Goal: Task Accomplishment & Management: Complete application form

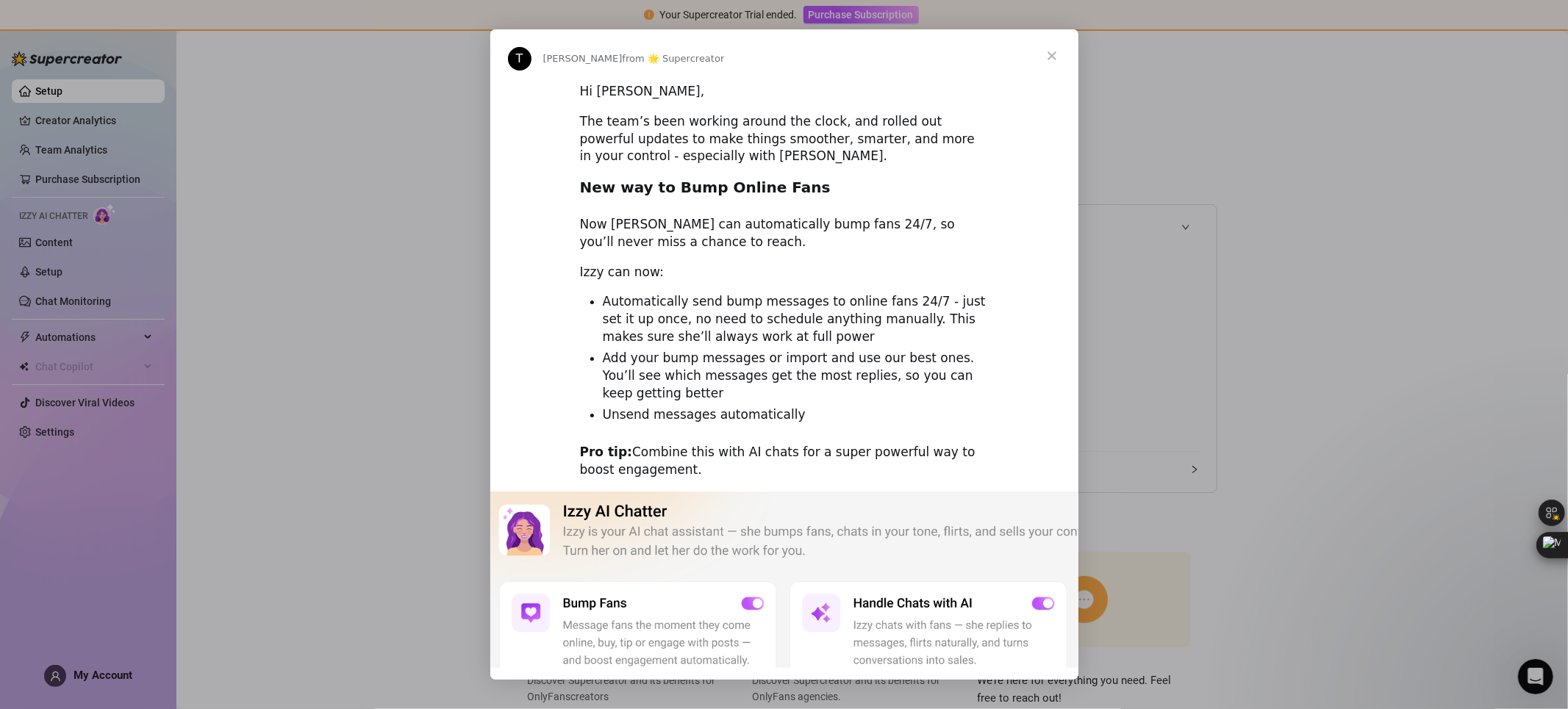
click at [1053, 44] on span "Close" at bounding box center [1052, 56] width 53 height 53
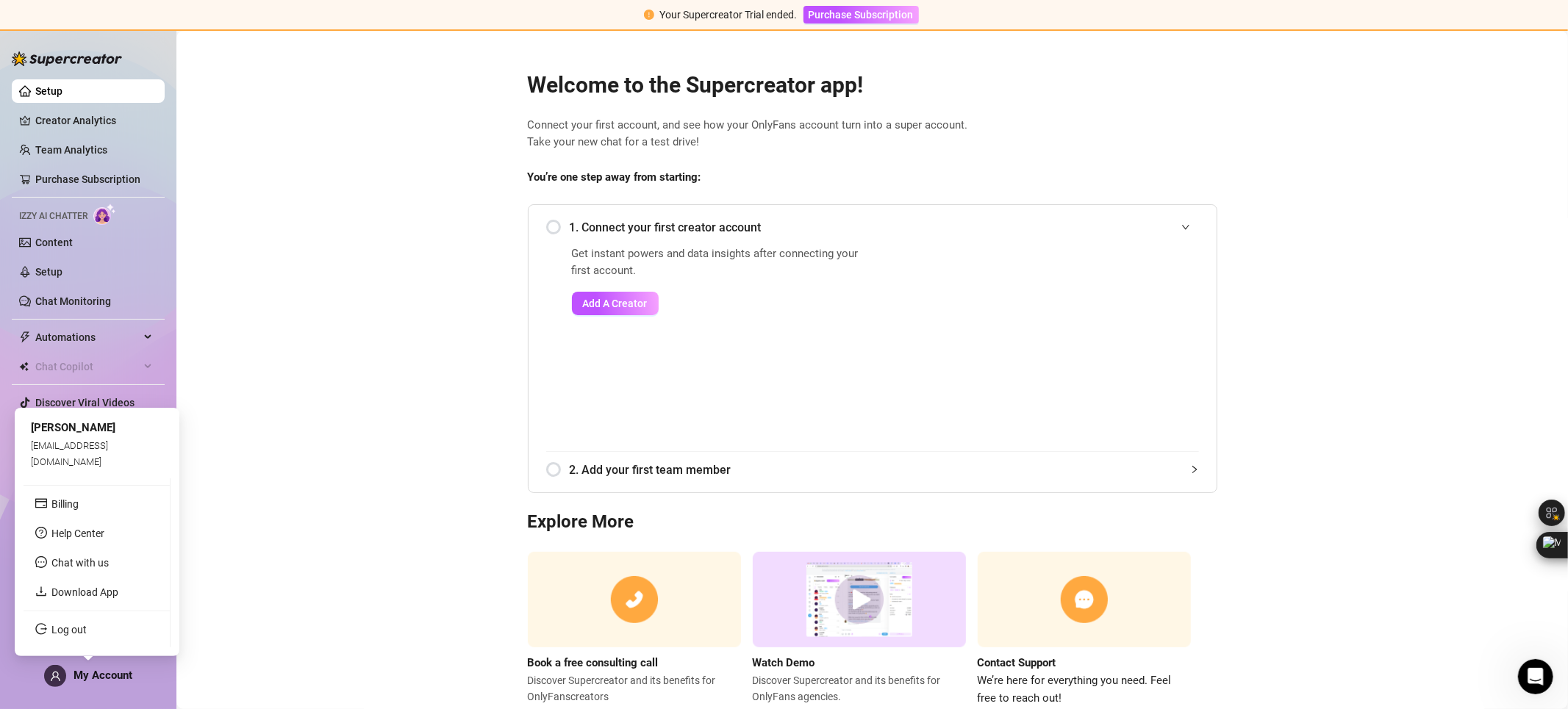
click at [54, 674] on icon "user" at bounding box center [56, 677] width 11 height 11
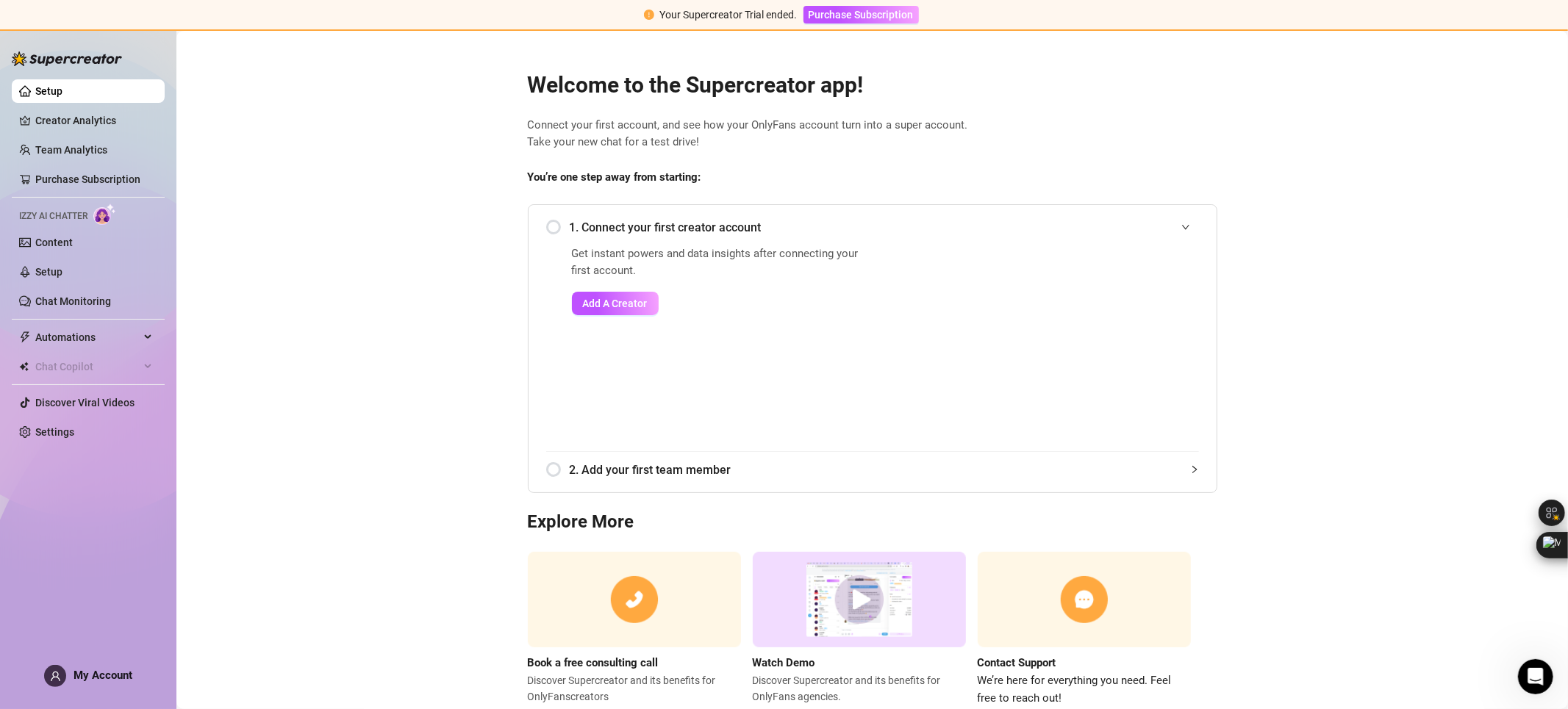
click at [87, 257] on ul "Setup Creator Analytics Team Analytics Purchase Subscription Izzy AI Chatter Co…" at bounding box center [89, 261] width 153 height 377
click at [108, 111] on link "Creator Analytics" at bounding box center [94, 120] width 118 height 23
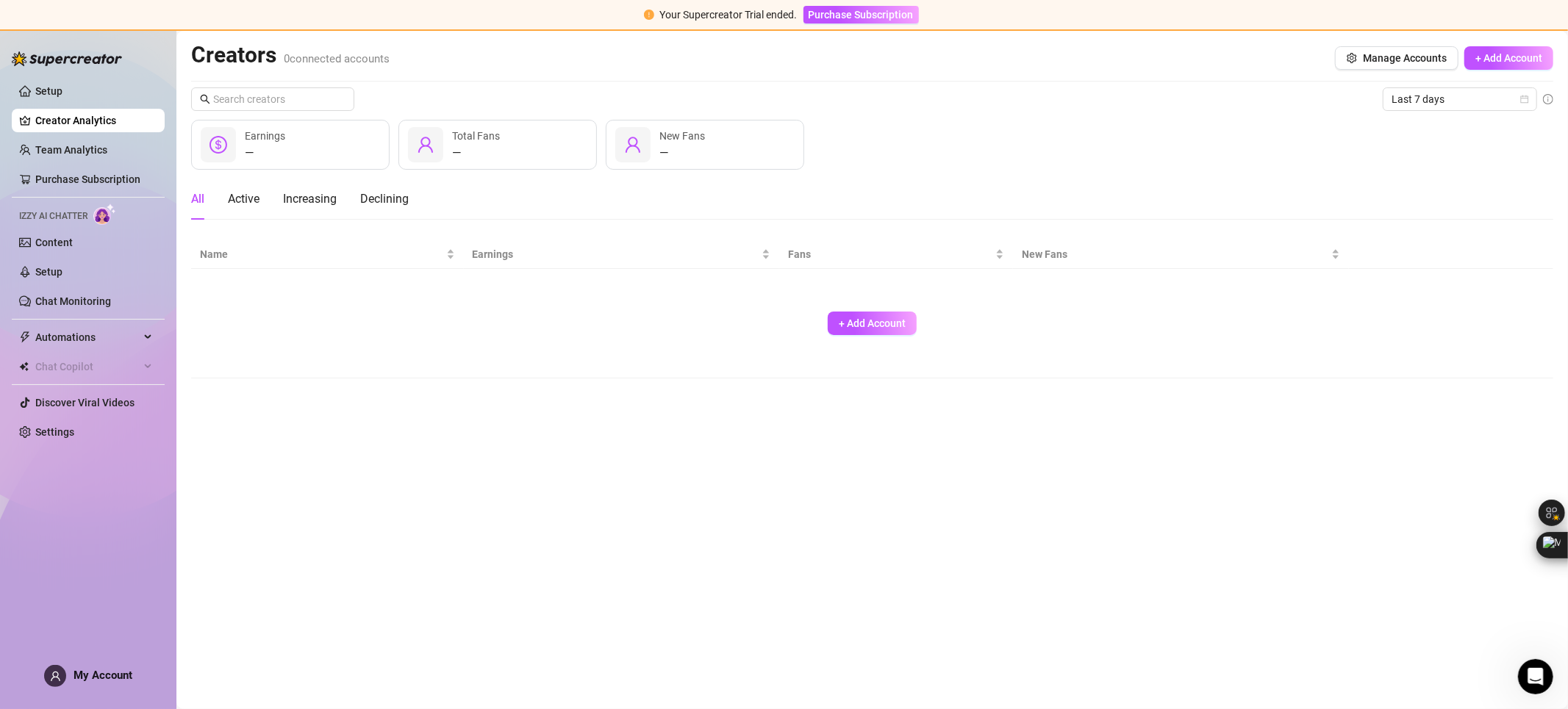
click at [87, 657] on div "Setup Creator Analytics Team Analytics Purchase Subscription Izzy AI Chatter Co…" at bounding box center [89, 362] width 153 height 666
click at [87, 668] on div "My Account" at bounding box center [88, 676] width 88 height 22
click at [136, 626] on div "Setup Creator Analytics Team Analytics Purchase Subscription Izzy AI Chatter Co…" at bounding box center [89, 362] width 153 height 666
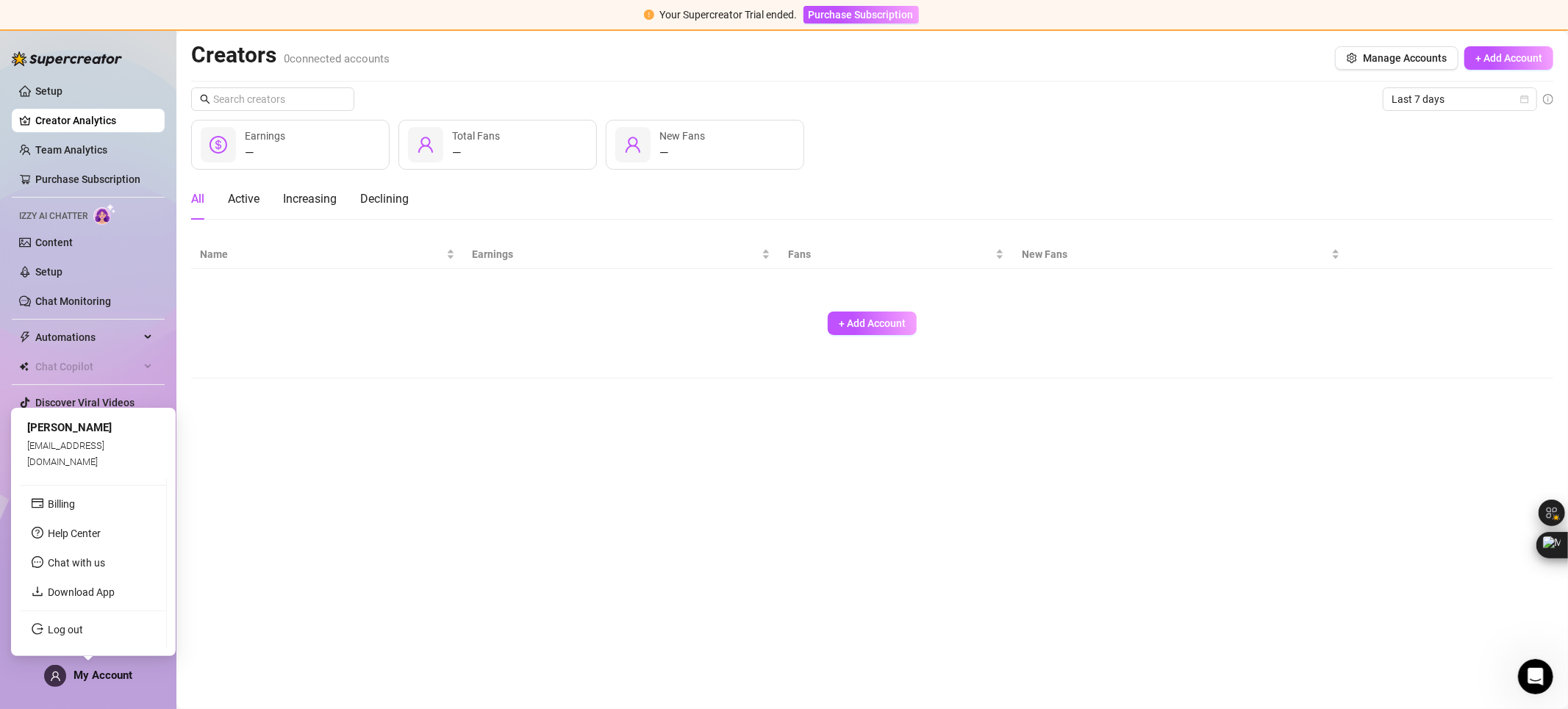
click at [115, 677] on span "My Account" at bounding box center [102, 675] width 59 height 13
click at [83, 636] on link "Log out" at bounding box center [65, 630] width 36 height 12
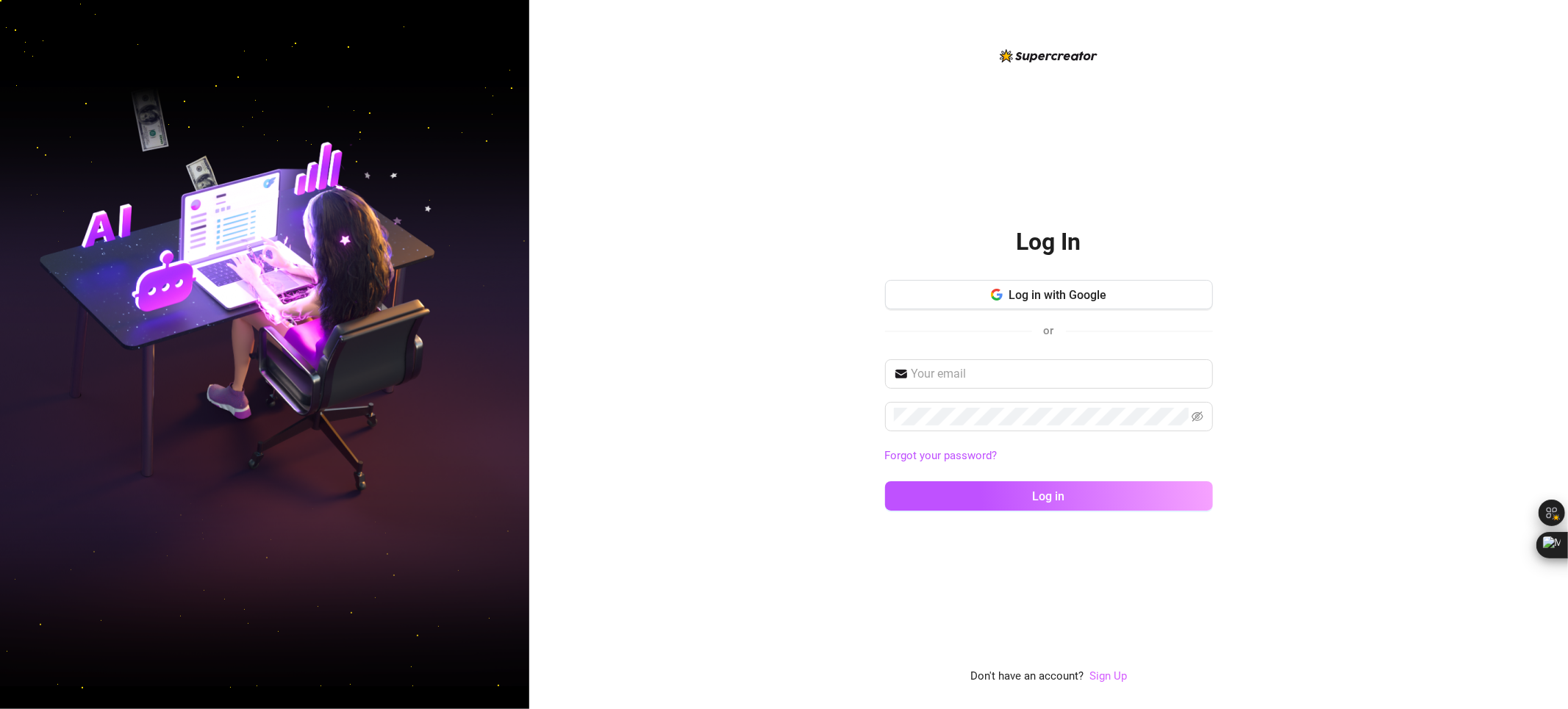
click at [1106, 682] on link "Sign Up" at bounding box center [1108, 676] width 37 height 13
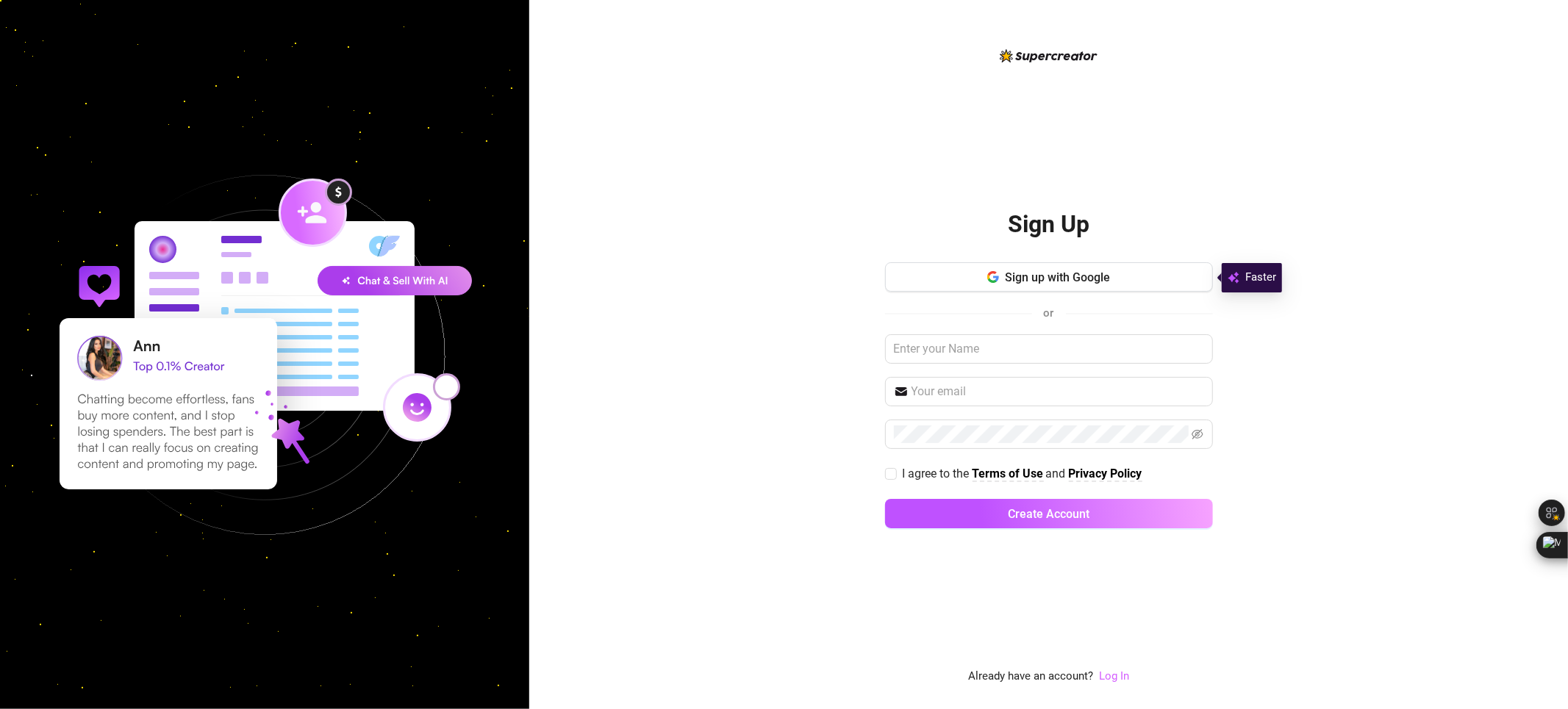
click at [1119, 672] on link "Log In" at bounding box center [1114, 676] width 30 height 13
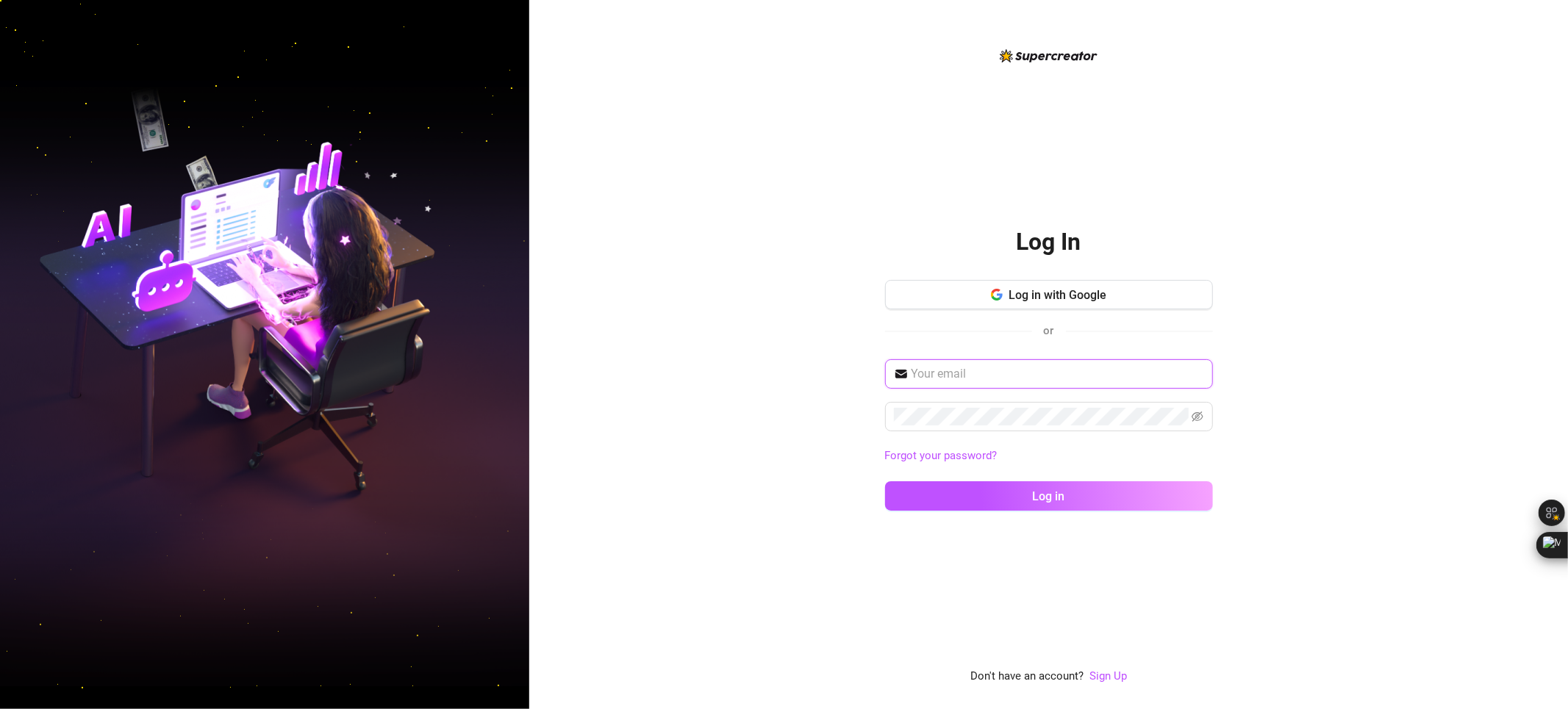
click at [1044, 372] on input "text" at bounding box center [1058, 374] width 293 height 18
paste input "[EMAIL_ADDRESS][DOMAIN_NAME]"
type input "[EMAIL_ADDRESS][DOMAIN_NAME]"
click at [1198, 419] on icon "eye-invisible" at bounding box center [1198, 416] width 12 height 12
click at [1049, 492] on span "Log in" at bounding box center [1049, 496] width 32 height 14
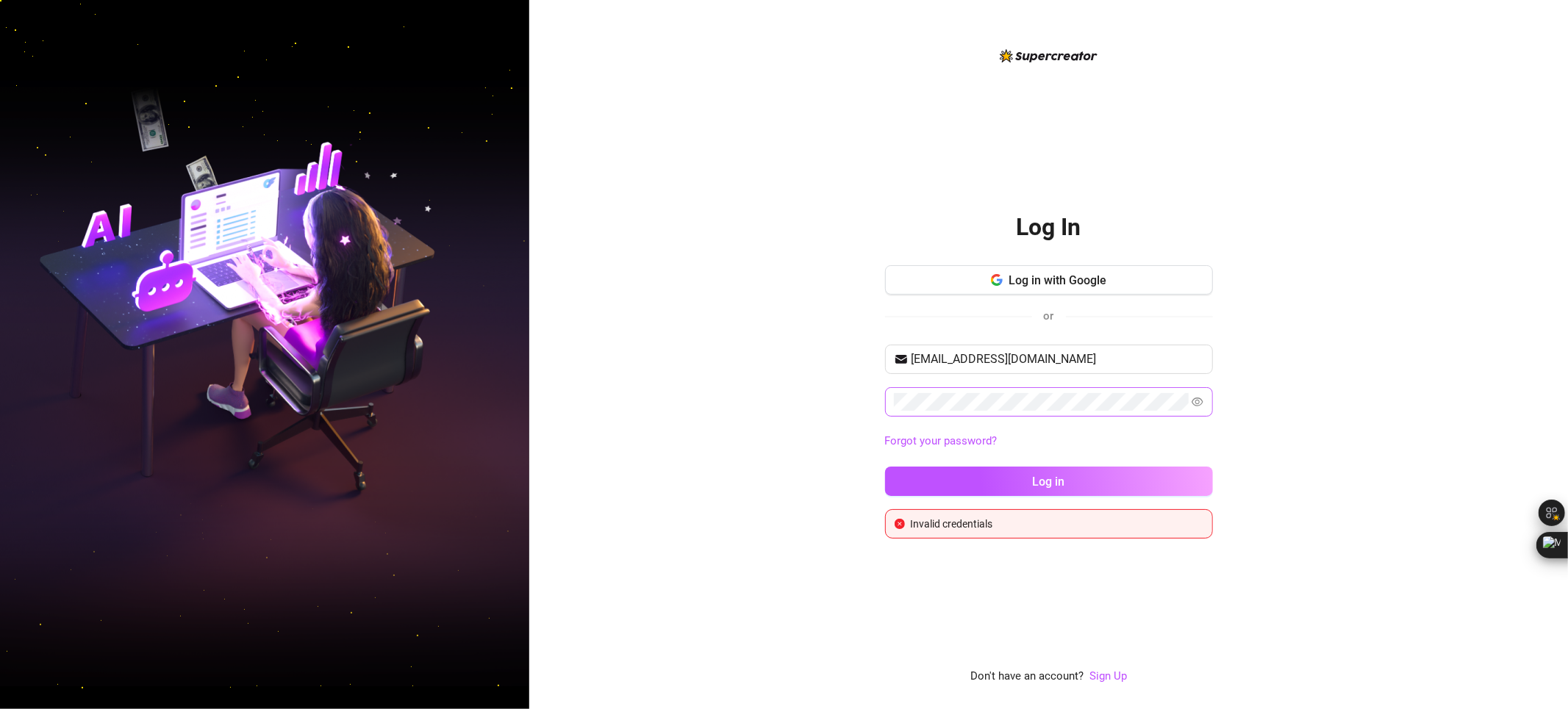
click at [1077, 321] on div "or" at bounding box center [1049, 316] width 328 height 19
click at [1125, 381] on div "[EMAIL_ADDRESS][DOMAIN_NAME] Forgot your password? Log in" at bounding box center [1049, 427] width 328 height 165
click at [1102, 444] on link "Forgot your password?" at bounding box center [1049, 442] width 328 height 18
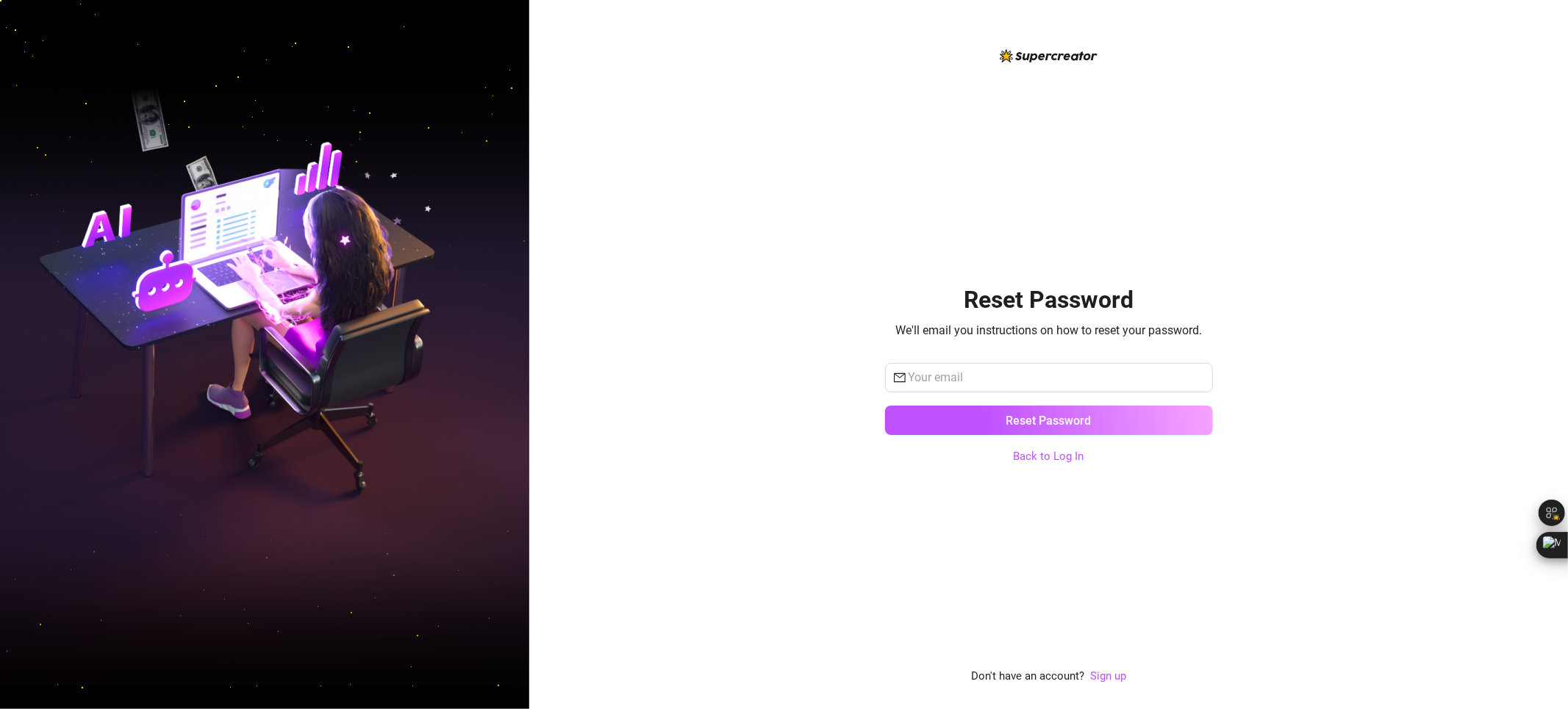
click at [779, 274] on div "Reset Password We'll email you instructions on how to reset your password. Rese…" at bounding box center [1048, 354] width 1039 height 709
click at [1110, 691] on div "Reset Password We'll email you instructions on how to reset your password. Rese…" at bounding box center [1048, 354] width 1039 height 709
click at [1110, 678] on link "Sign up" at bounding box center [1108, 676] width 36 height 13
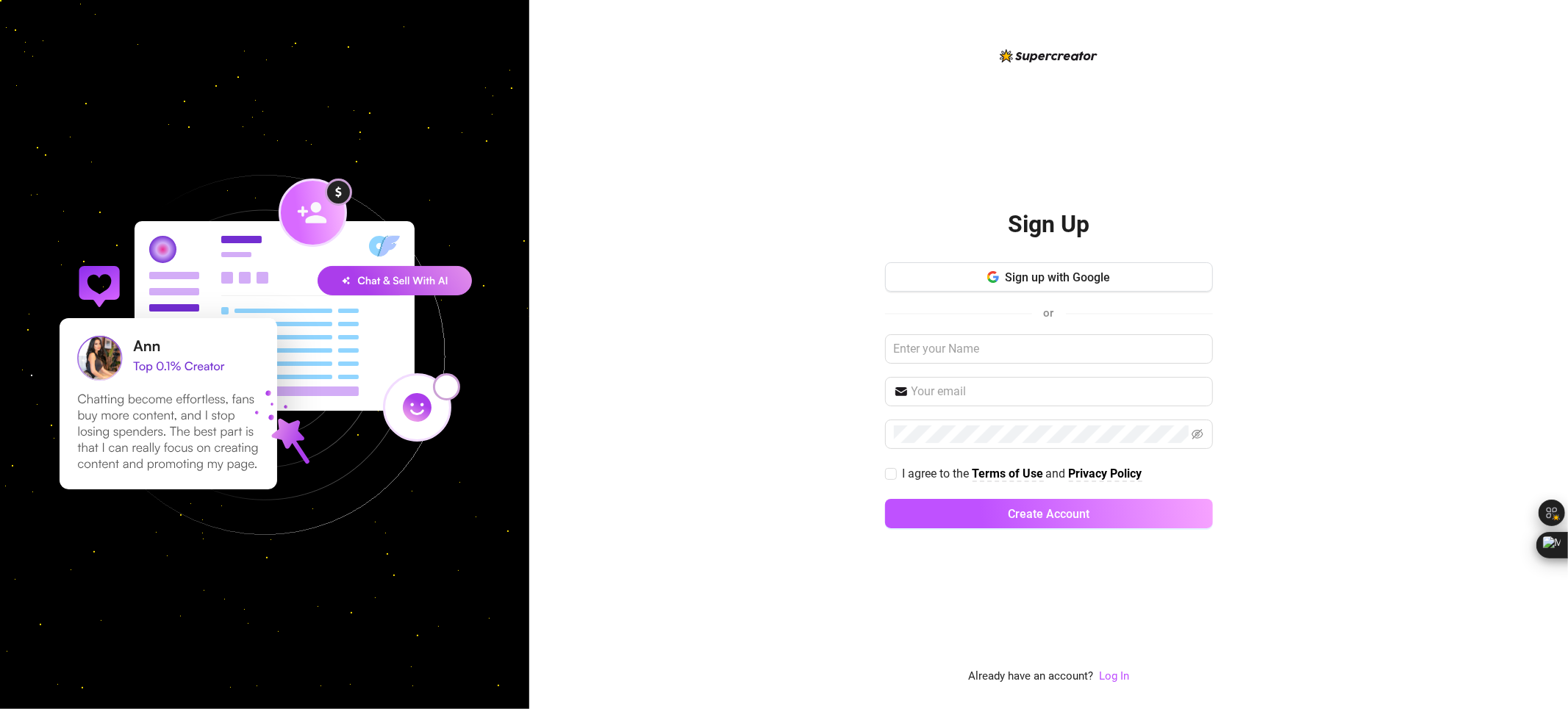
click at [984, 327] on div "Sign up with Google or I agree to the Terms of Use and Privacy Policy Create Ac…" at bounding box center [1049, 402] width 328 height 279
click at [984, 352] on input "text" at bounding box center [1049, 349] width 328 height 29
type input "[PERSON_NAME]"
click at [964, 391] on input "text" at bounding box center [1058, 392] width 293 height 18
paste input "[EMAIL_ADDRESS][DOMAIN_NAME]"
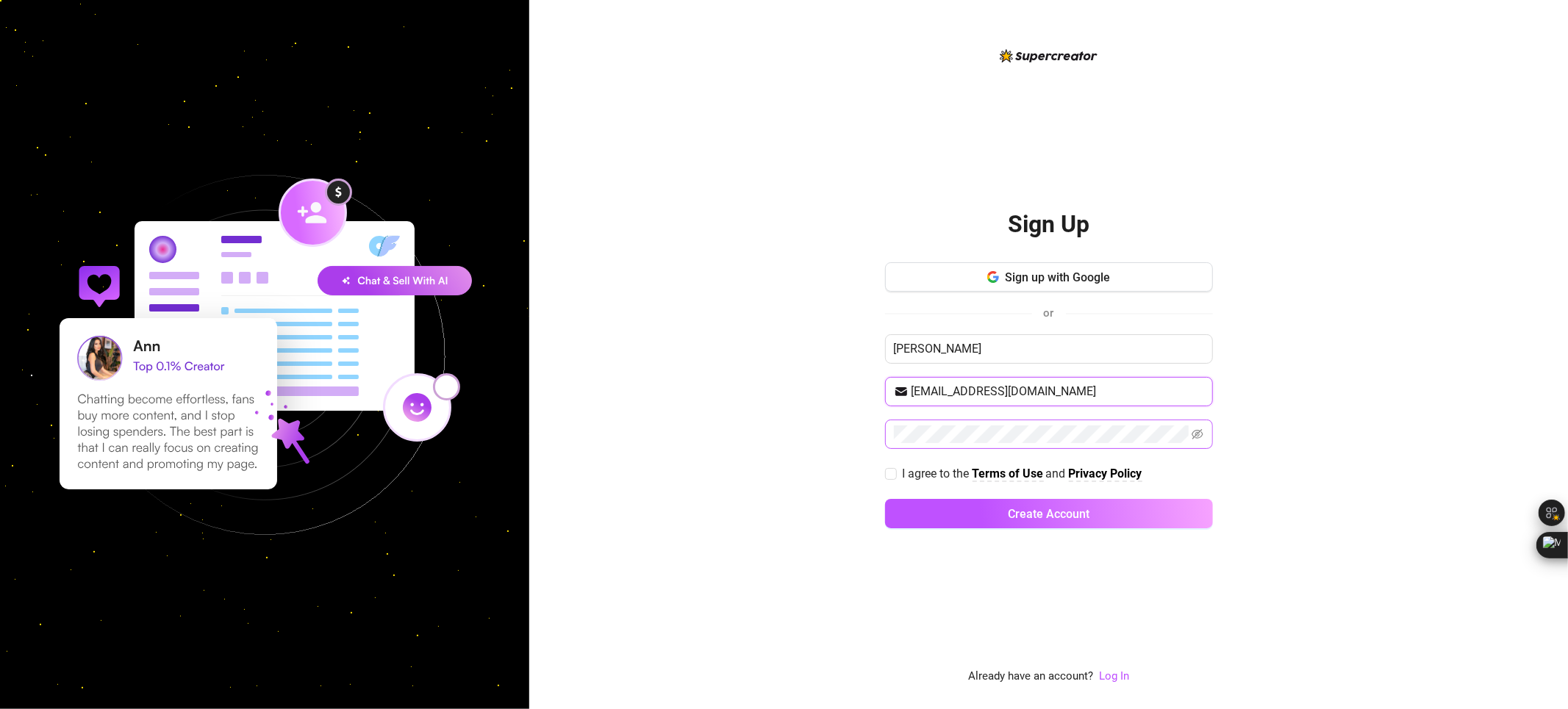
type input "[EMAIL_ADDRESS][DOMAIN_NAME]"
click at [925, 444] on span at bounding box center [1049, 434] width 328 height 29
click at [896, 473] on span at bounding box center [891, 473] width 12 height 12
click at [896, 473] on input "I agree to the Terms of Use and Privacy Policy" at bounding box center [890, 473] width 10 height 10
checkbox input "true"
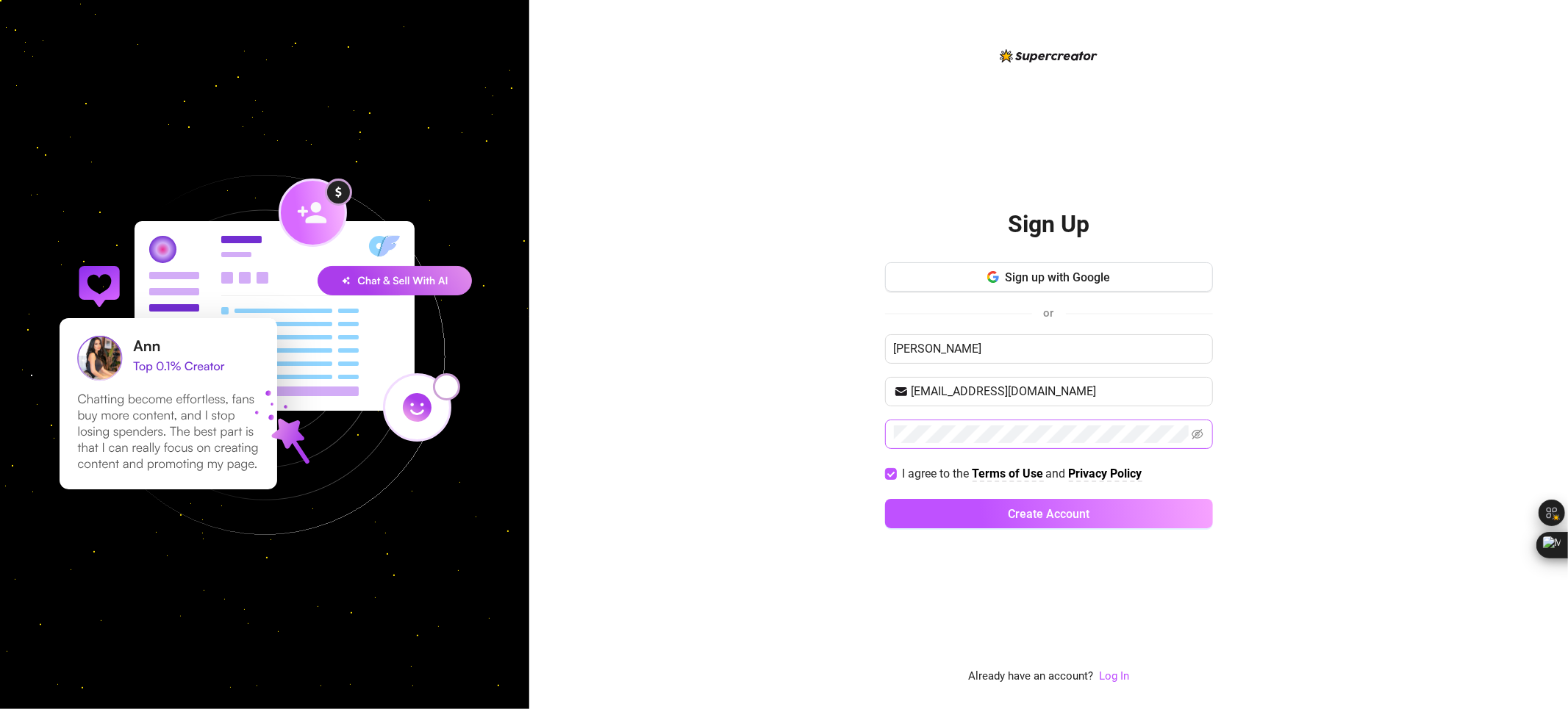
click at [1196, 427] on span at bounding box center [1198, 435] width 12 height 18
click at [1031, 503] on button "Create Account" at bounding box center [1049, 514] width 328 height 29
